Goal: Find contact information: Find contact information

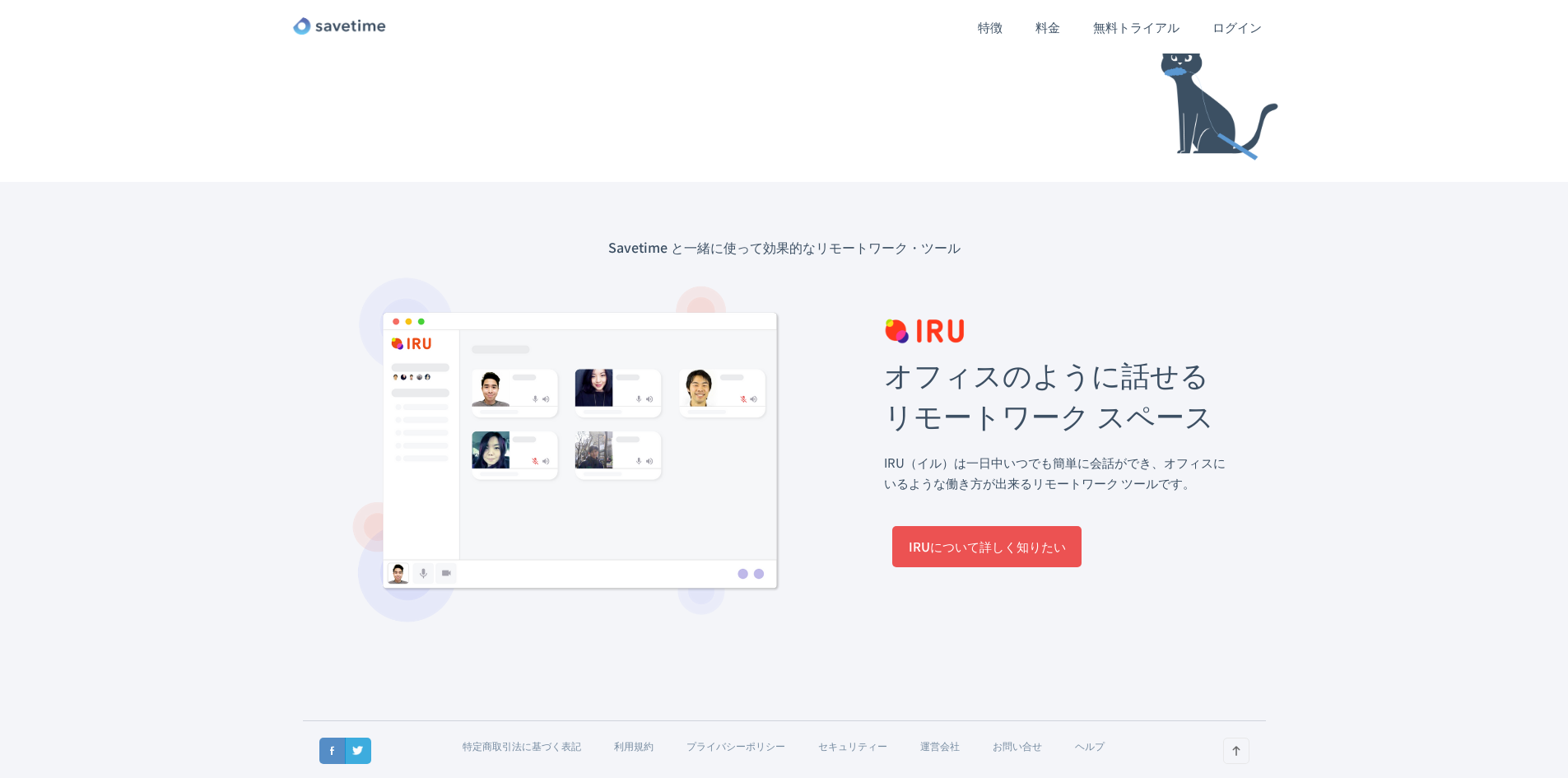
scroll to position [7273, 0]
click at [948, 743] on link "運営会社" at bounding box center [940, 743] width 39 height 14
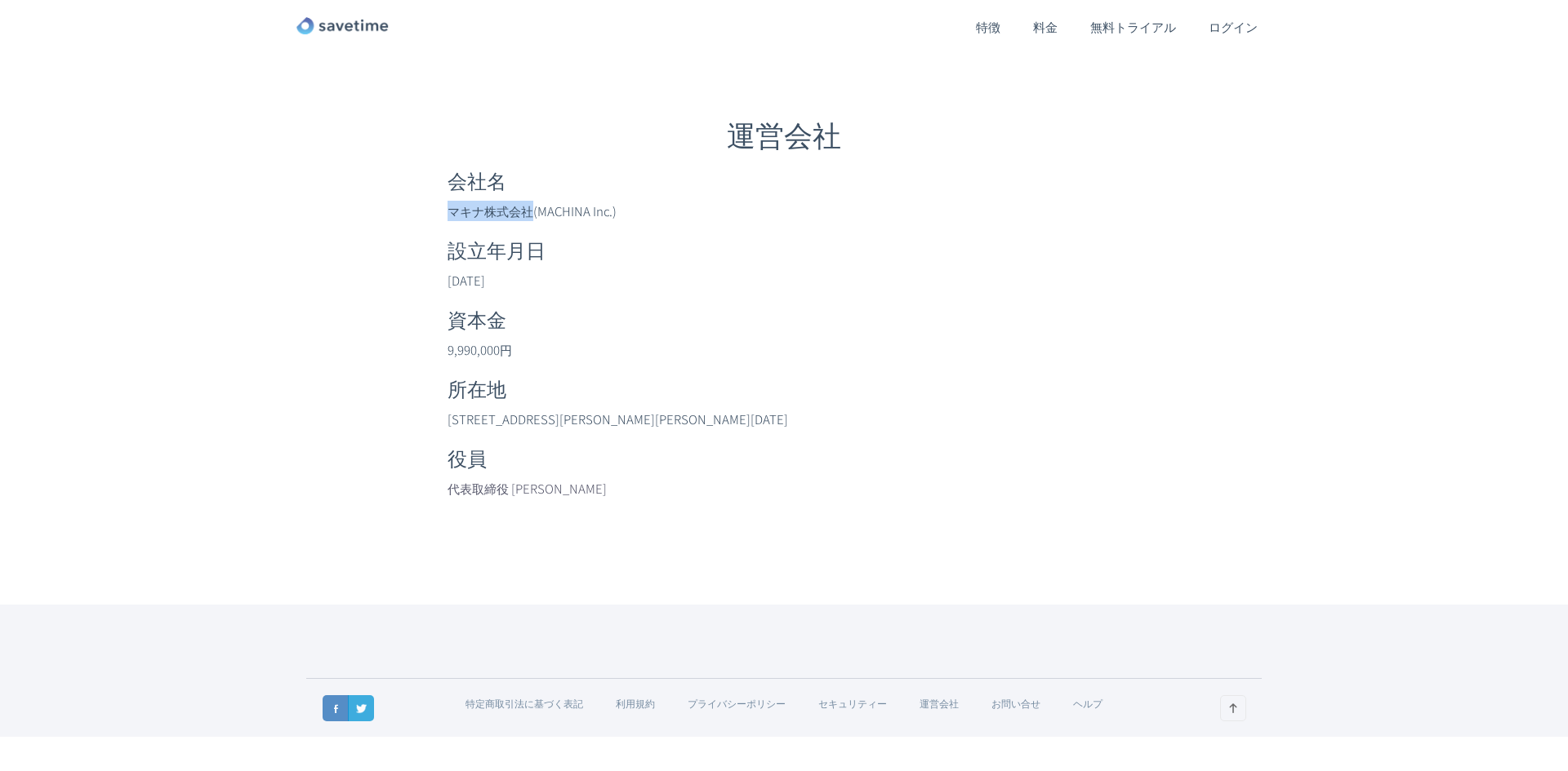
drag, startPoint x: 446, startPoint y: 210, endPoint x: 531, endPoint y: 211, distance: 85.0
click at [531, 211] on div "運営会社 会社名 マキナ株式会社(MACHINA Inc.) 設立年月日 2017年12月19日 資本金 9,990,000円 所在地 〒111-0052 東…" at bounding box center [784, 303] width 980 height 408
copy p "マキナ株式会社"
